Goal: Task Accomplishment & Management: Manage account settings

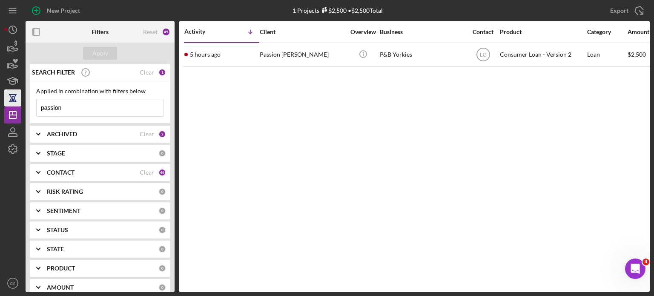
drag, startPoint x: 72, startPoint y: 105, endPoint x: 20, endPoint y: 105, distance: 51.1
click at [20, 105] on div "New Project 1 Projects $2,500 • $2,500 Total passion Export Icon/Export Filters…" at bounding box center [327, 146] width 646 height 292
type input "briona"
click at [105, 52] on div "Apply" at bounding box center [100, 53] width 16 height 13
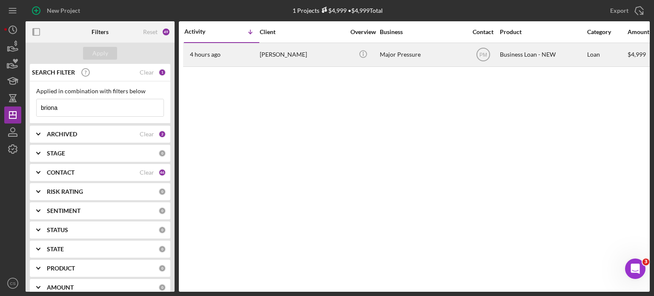
click at [193, 56] on time "4 hours ago" at bounding box center [205, 54] width 31 height 7
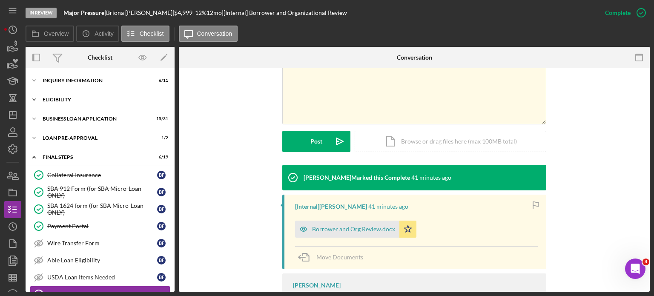
click at [33, 99] on polyline at bounding box center [34, 100] width 3 height 2
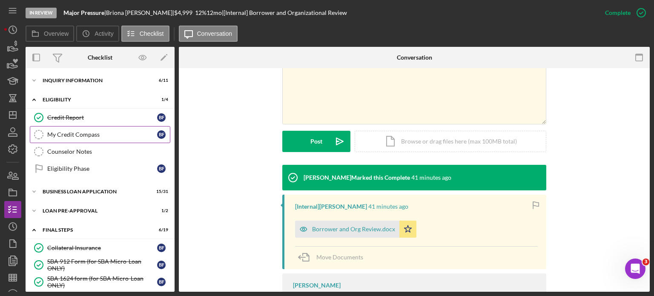
click at [53, 132] on div "My Credit Compass" at bounding box center [102, 134] width 110 height 7
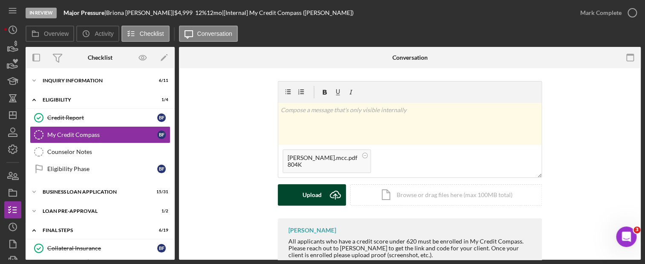
click at [332, 195] on icon "Icon/Upload" at bounding box center [335, 194] width 21 height 21
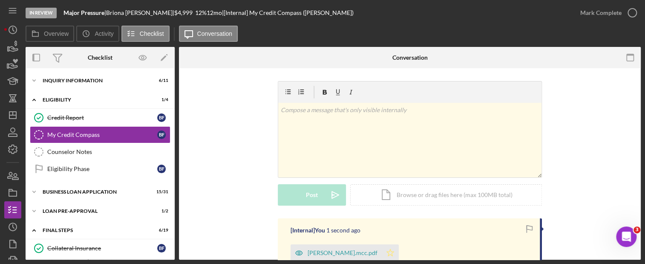
click at [387, 252] on polygon "button" at bounding box center [390, 252] width 7 height 7
click at [636, 13] on icon "button" at bounding box center [631, 12] width 21 height 21
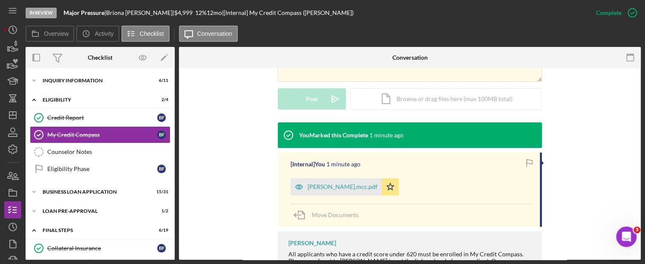
scroll to position [256, 0]
